Goal: Check status: Check status

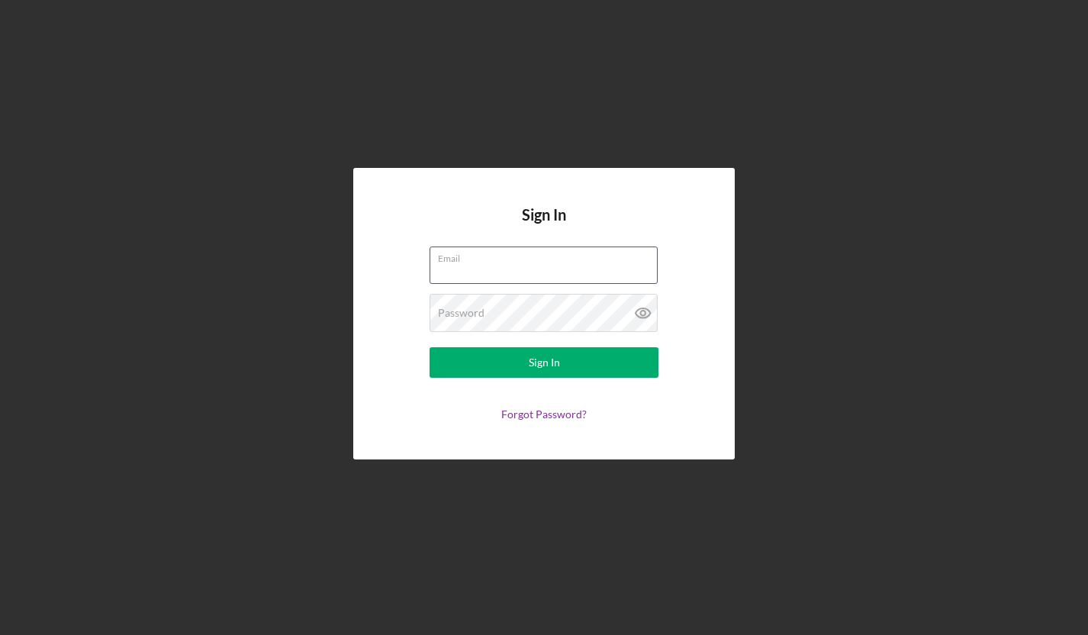
click at [503, 273] on input "Email" at bounding box center [544, 265] width 228 height 37
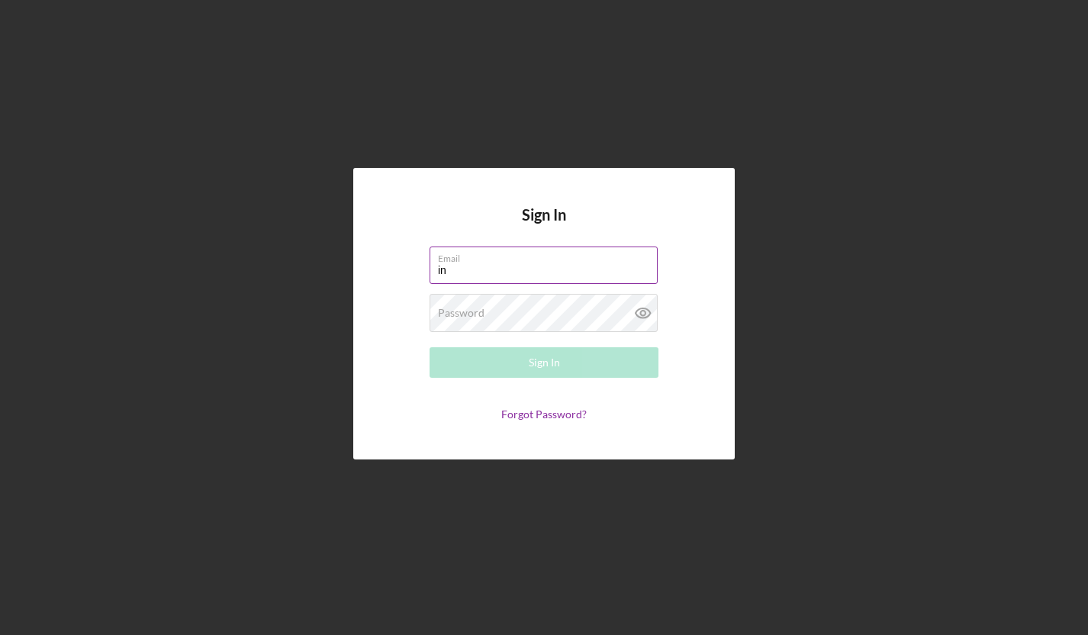
type input "i"
type input "[EMAIL_ADDRESS][DOMAIN_NAME]"
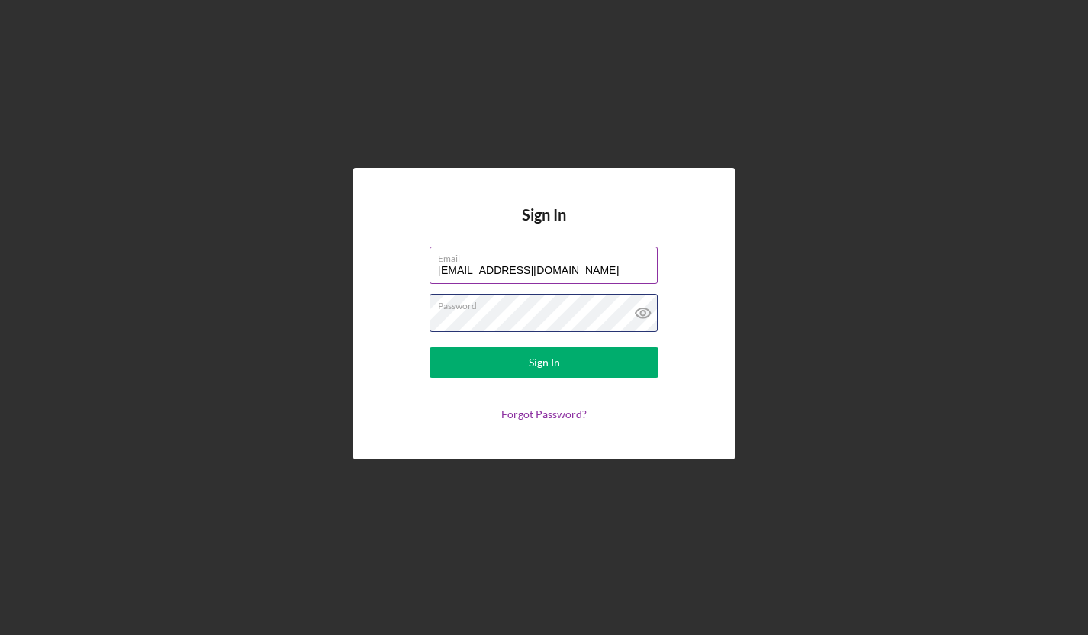
click at [544, 372] on button "Sign In" at bounding box center [544, 362] width 229 height 31
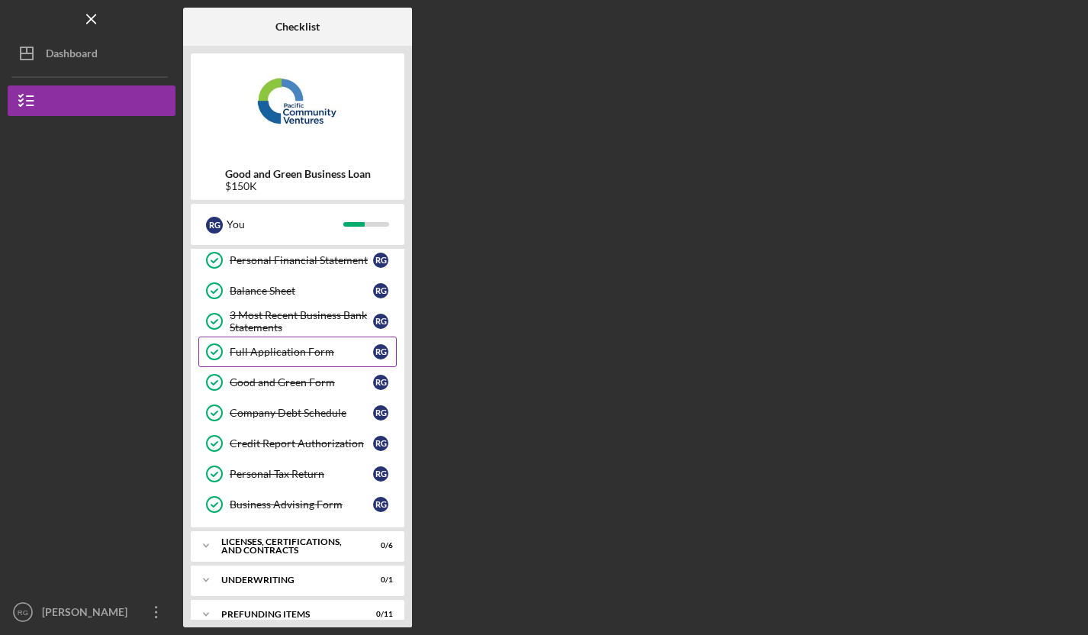
scroll to position [191, 0]
click at [305, 547] on div "Licenses, Certifications, and Contracts" at bounding box center [303, 547] width 164 height 18
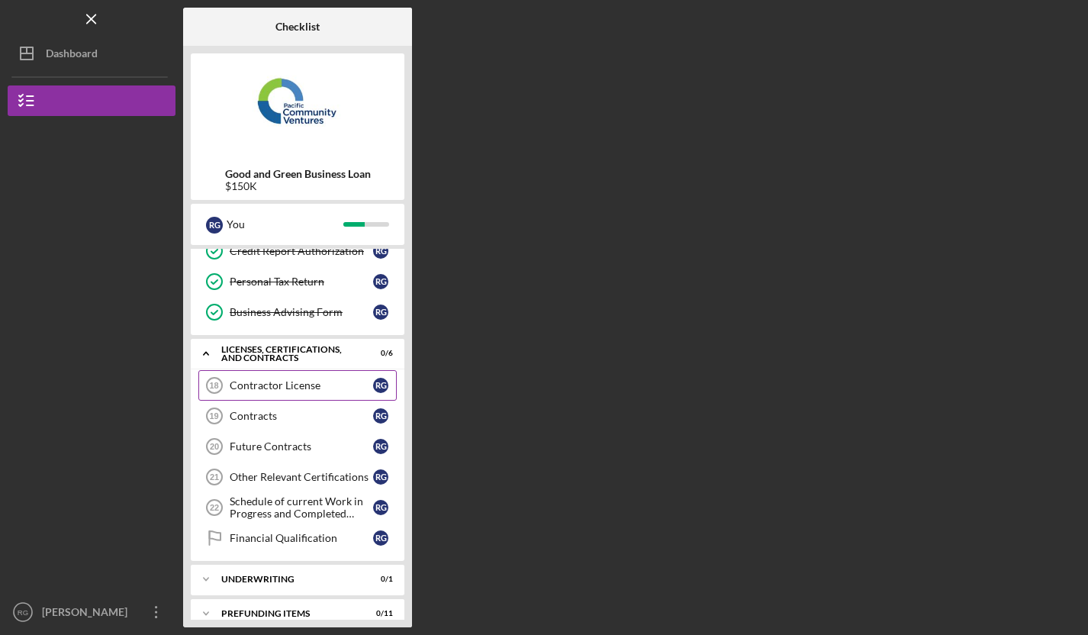
scroll to position [382, 0]
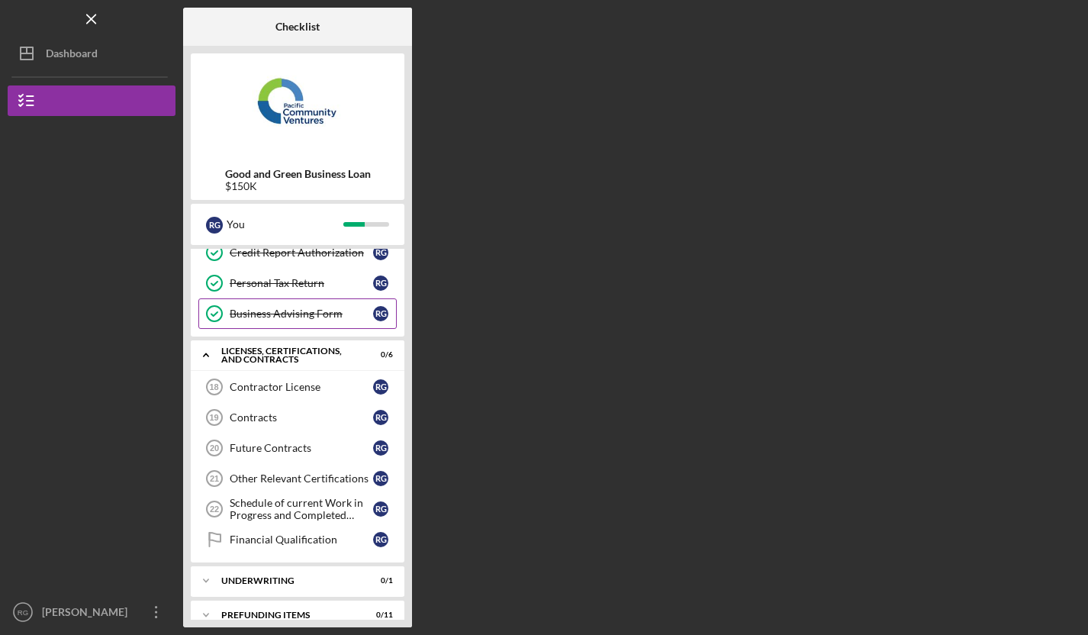
click at [318, 316] on div "Business Advising Form" at bounding box center [301, 314] width 143 height 12
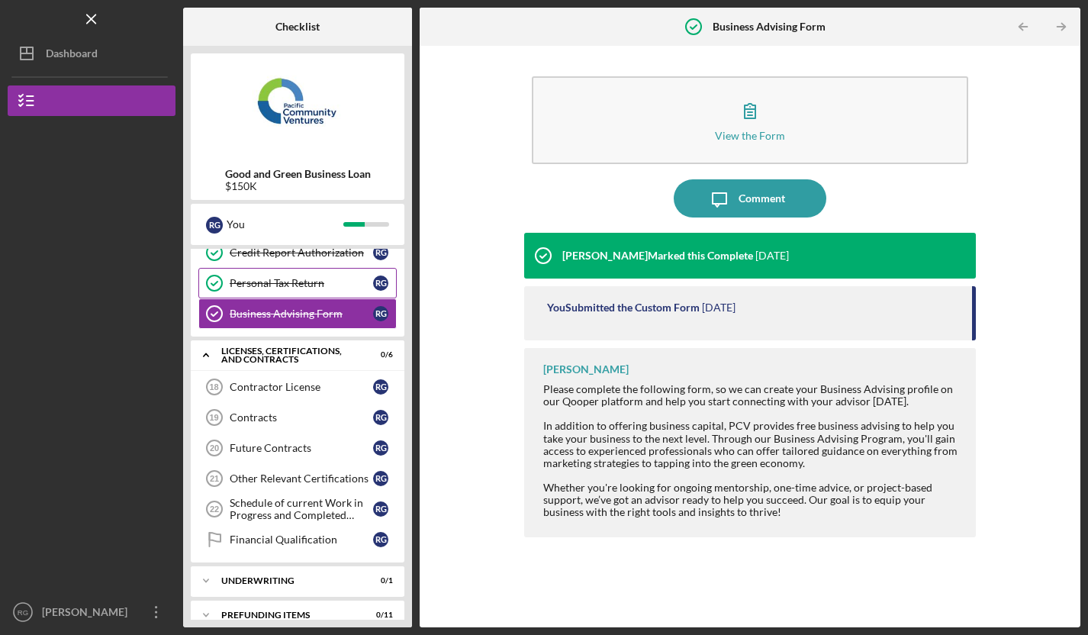
click at [314, 283] on div "Personal Tax Return" at bounding box center [301, 283] width 143 height 12
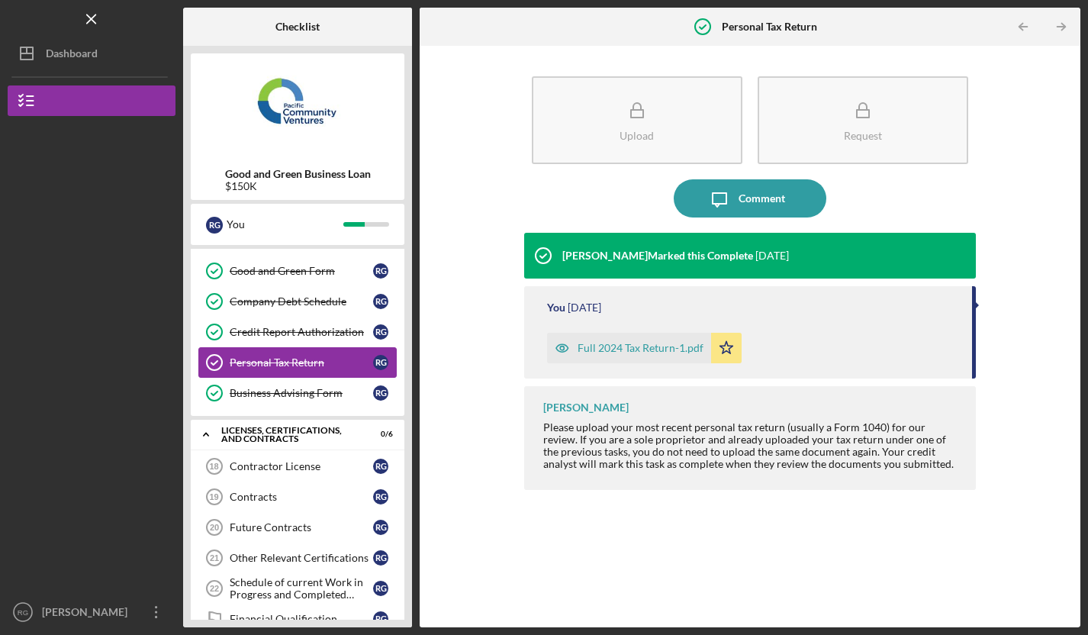
scroll to position [286, 0]
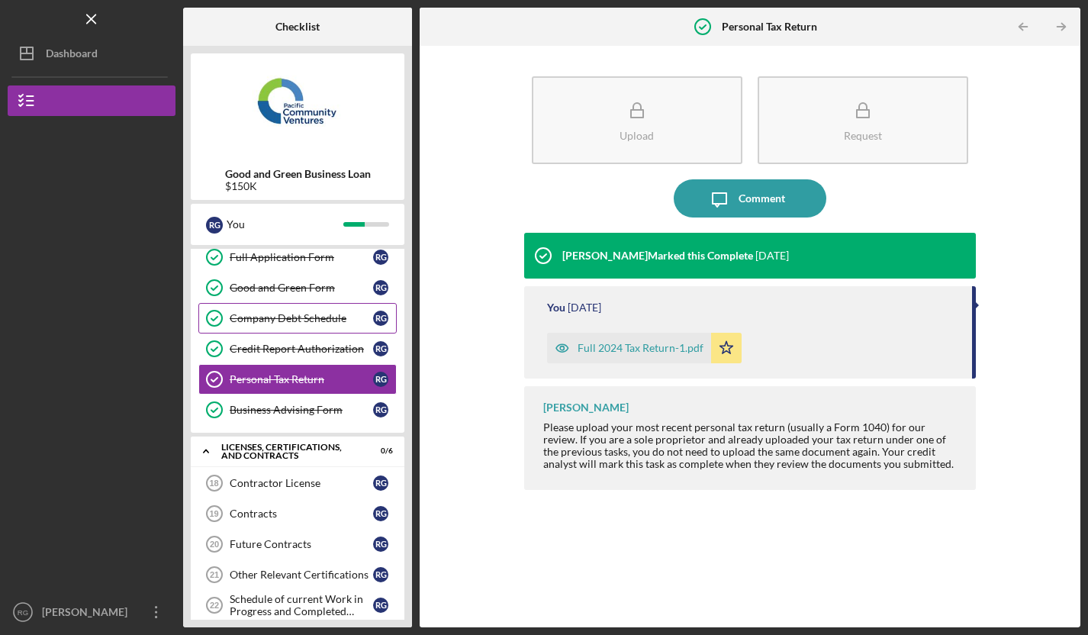
click at [315, 329] on link "Company Debt Schedule Company Debt Schedule R G" at bounding box center [297, 318] width 198 height 31
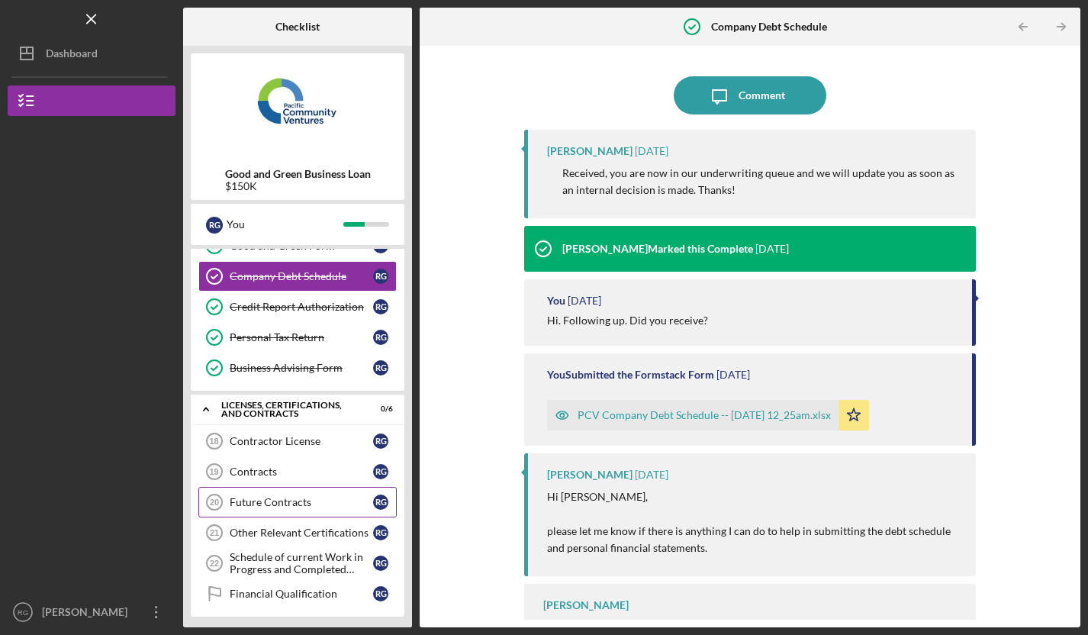
scroll to position [362, 0]
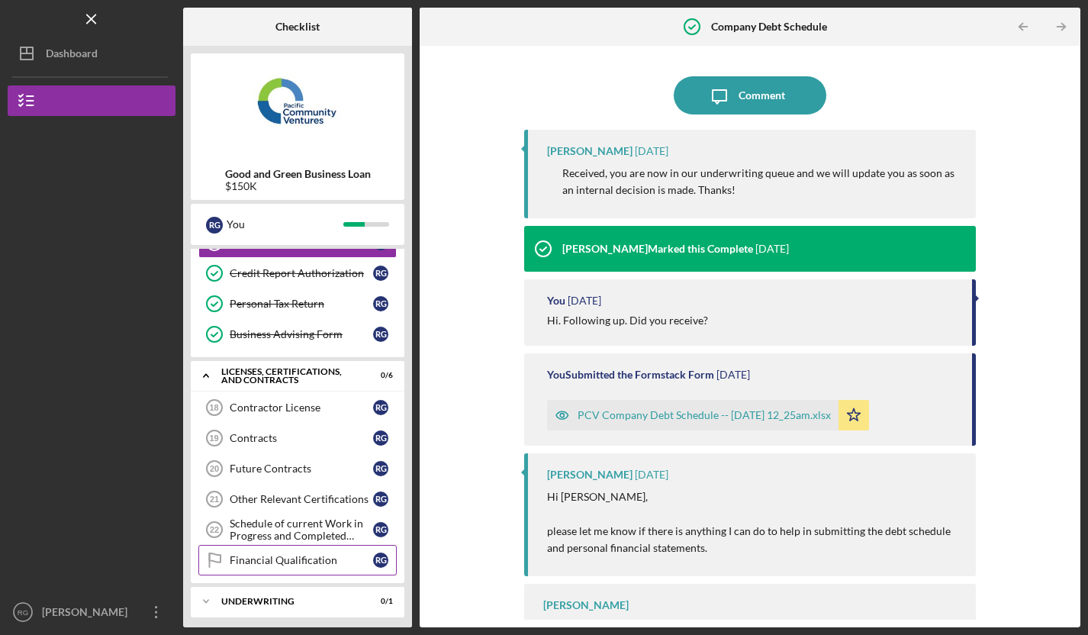
click at [284, 558] on div "Financial Qualification" at bounding box center [301, 560] width 143 height 12
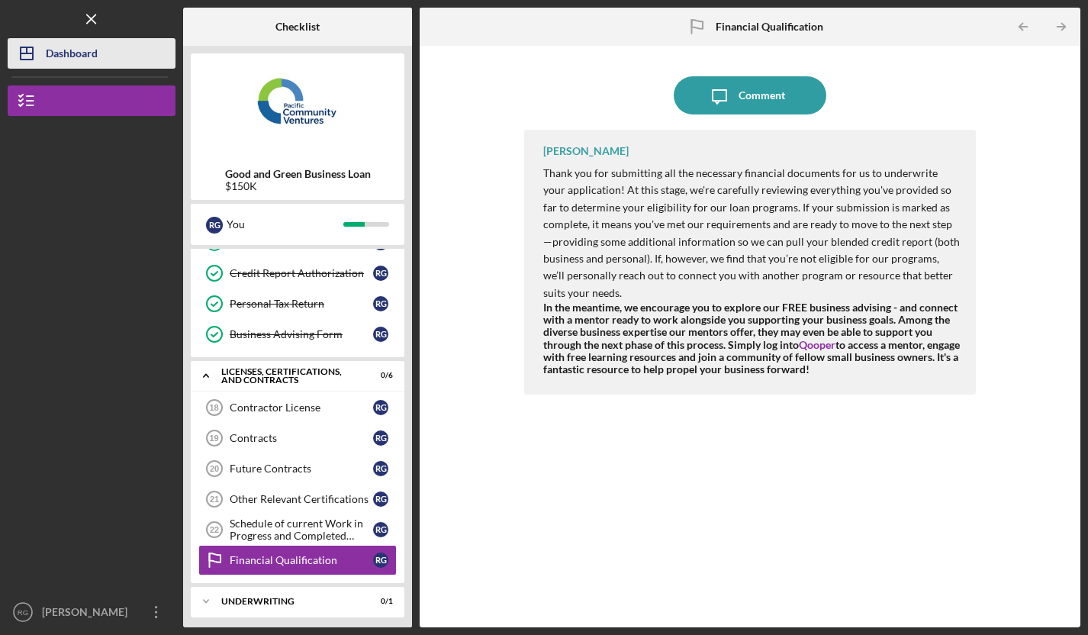
click at [79, 48] on div "Dashboard" at bounding box center [72, 55] width 52 height 34
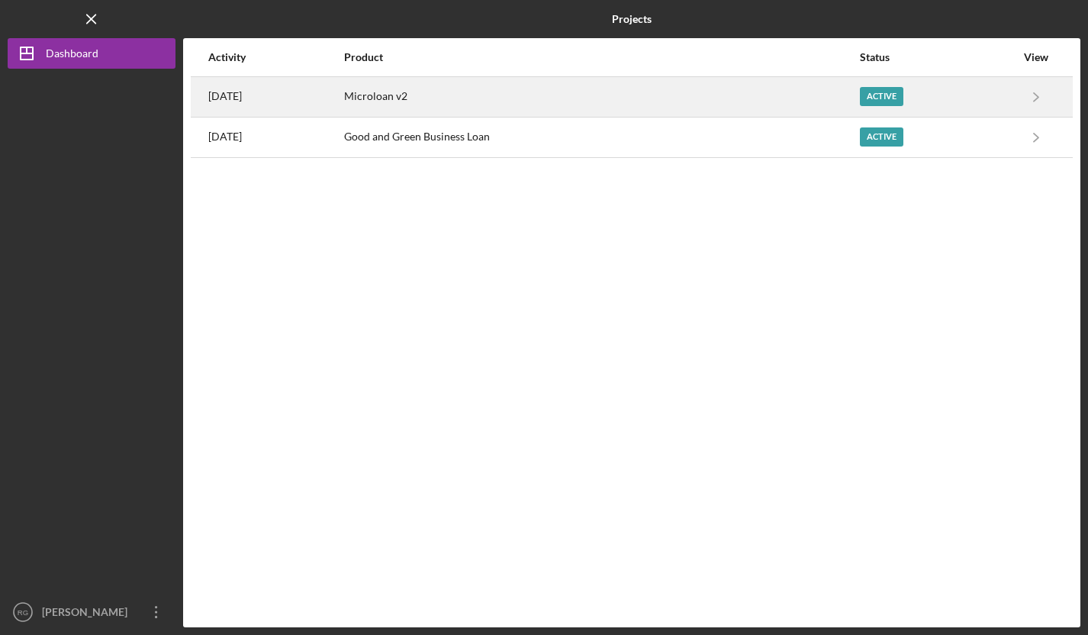
click at [466, 95] on div "Microloan v2" at bounding box center [601, 97] width 514 height 38
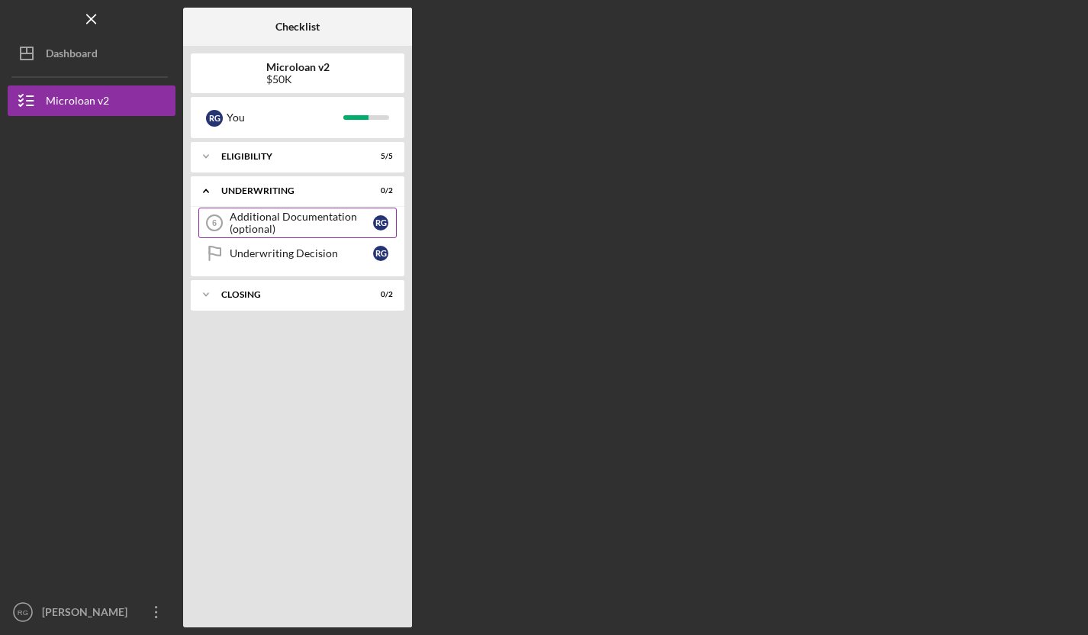
click at [281, 218] on div "Additional Documentation (optional)" at bounding box center [301, 223] width 143 height 24
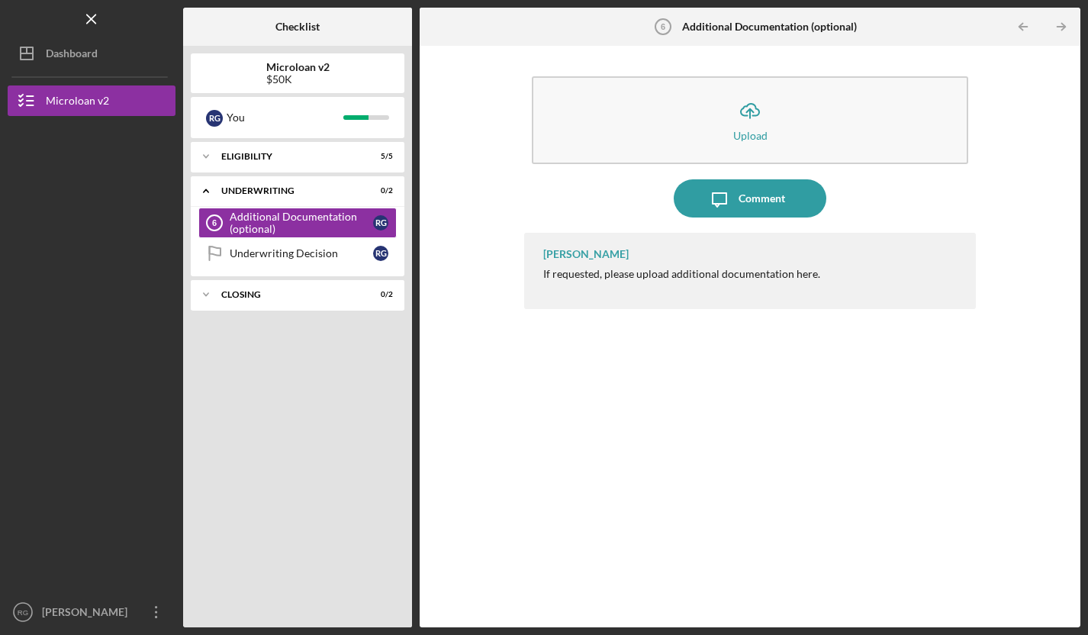
click at [324, 275] on div "Additional Documentation (optional) 6 Additional Documentation (optional) R G U…" at bounding box center [298, 242] width 214 height 69
click at [328, 262] on link "Underwriting Decision Underwriting Decision R G" at bounding box center [297, 253] width 198 height 31
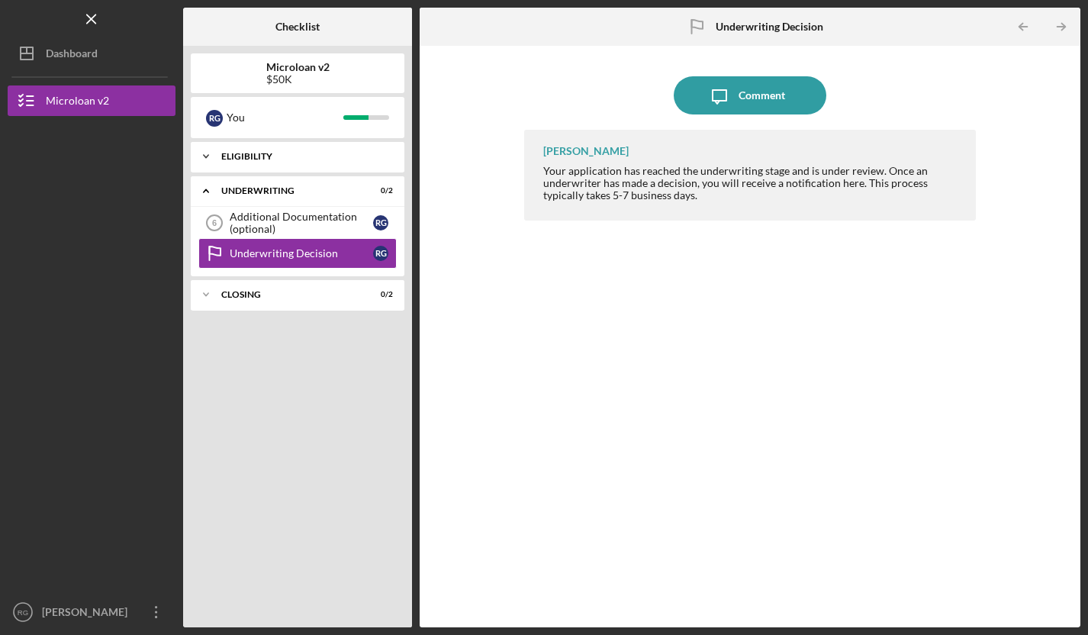
click at [334, 162] on div "Icon/Expander Eligibility 5 / 5" at bounding box center [298, 156] width 214 height 31
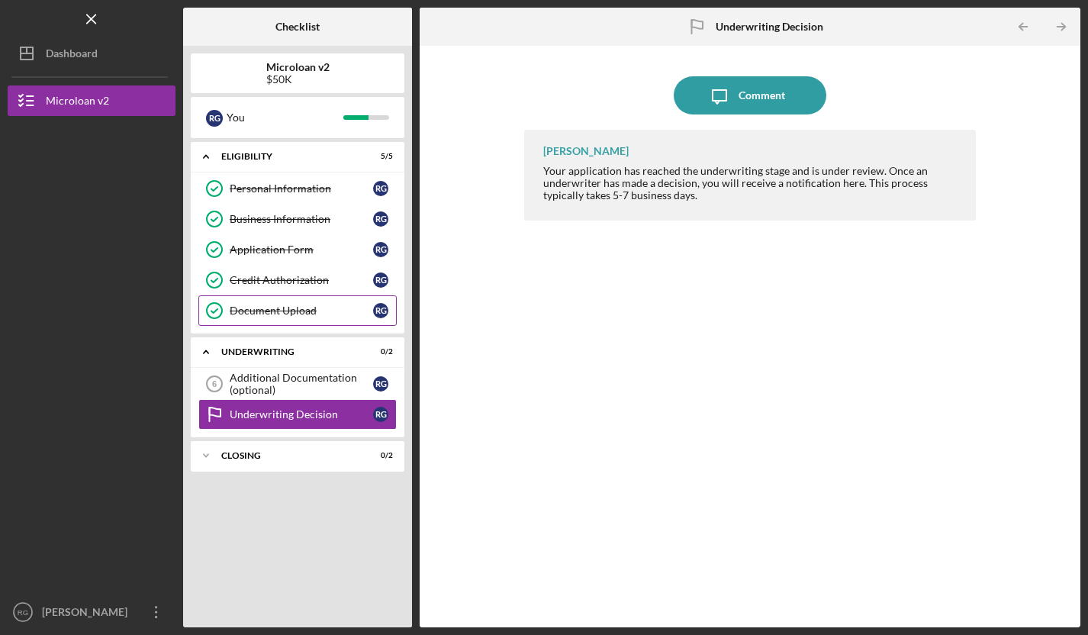
click at [324, 317] on link "Document Upload Document Upload R G" at bounding box center [297, 310] width 198 height 31
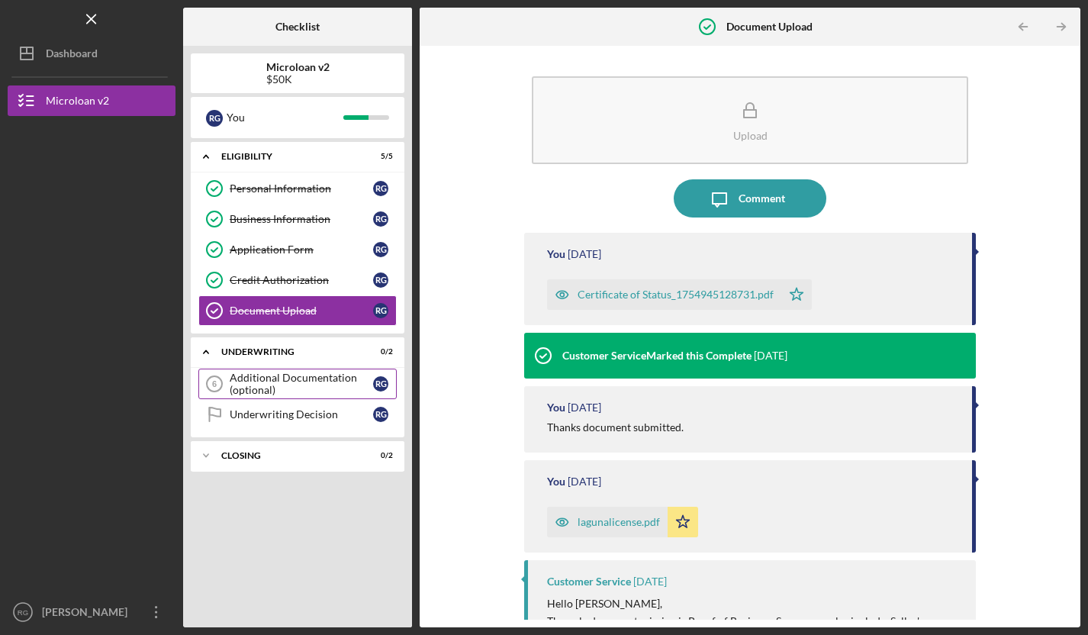
click at [311, 379] on div "Additional Documentation (optional)" at bounding box center [301, 384] width 143 height 24
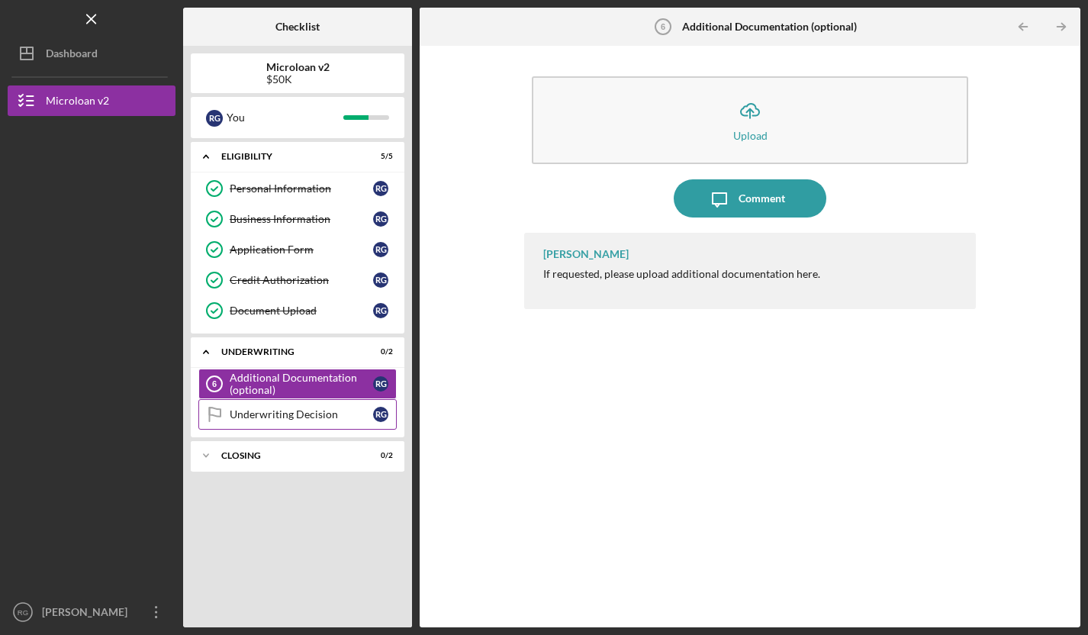
click at [309, 404] on link "Underwriting Decision Underwriting Decision R G" at bounding box center [297, 414] width 198 height 31
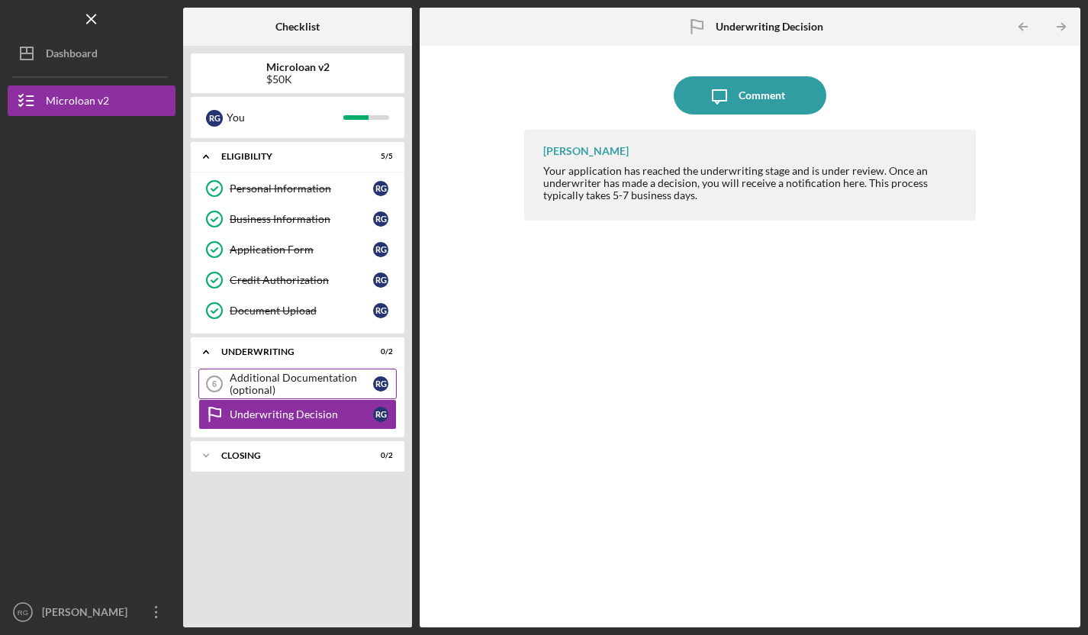
click at [325, 379] on div "Additional Documentation (optional)" at bounding box center [301, 384] width 143 height 24
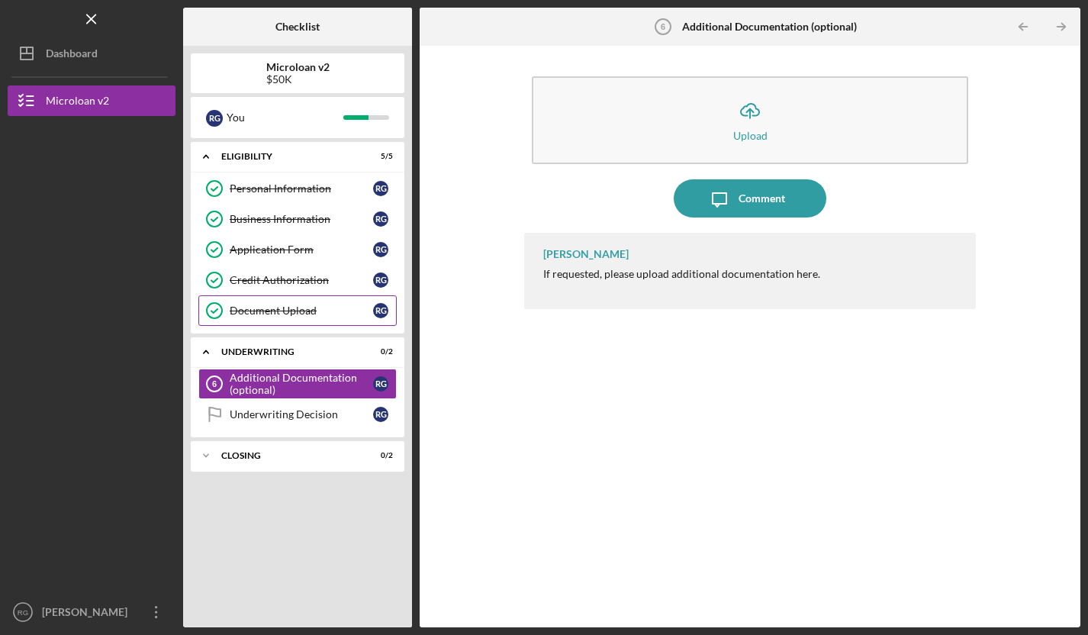
click at [336, 317] on link "Document Upload Document Upload R G" at bounding box center [297, 310] width 198 height 31
